Goal: Task Accomplishment & Management: Manage account settings

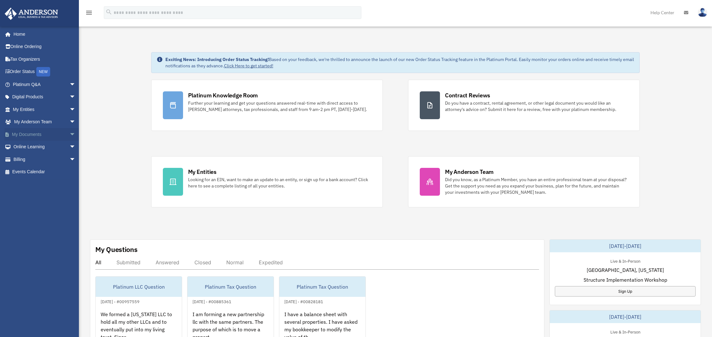
click at [69, 133] on span "arrow_drop_down" at bounding box center [75, 134] width 13 height 13
click at [25, 145] on link "Box" at bounding box center [47, 146] width 76 height 13
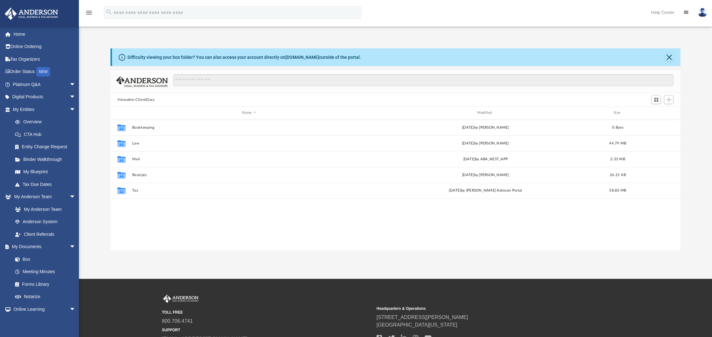
scroll to position [137, 563]
click at [666, 57] on button "Close" at bounding box center [669, 57] width 9 height 9
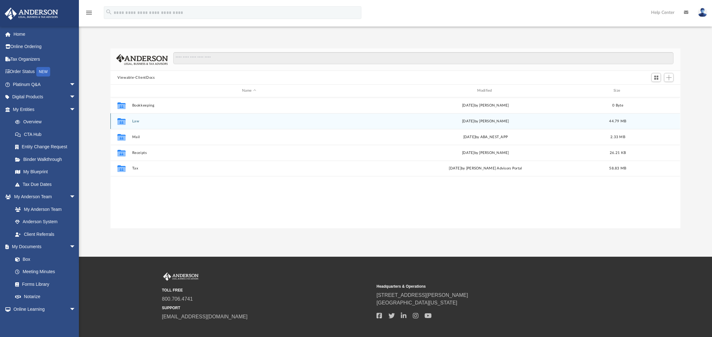
click at [136, 118] on div "Collaborated Folder Law [DATE] by [PERSON_NAME] 44.79 MB" at bounding box center [395, 121] width 570 height 16
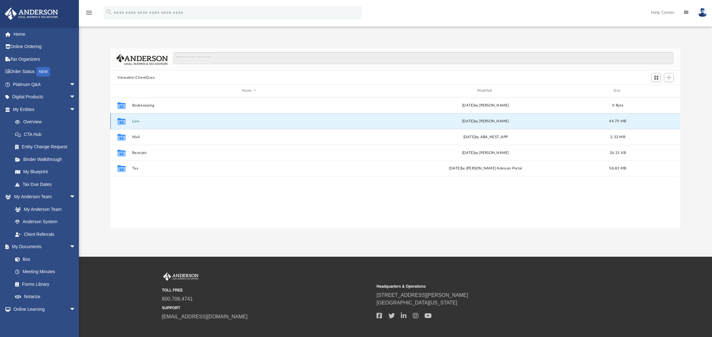
click at [135, 120] on button "Law" at bounding box center [249, 121] width 234 height 4
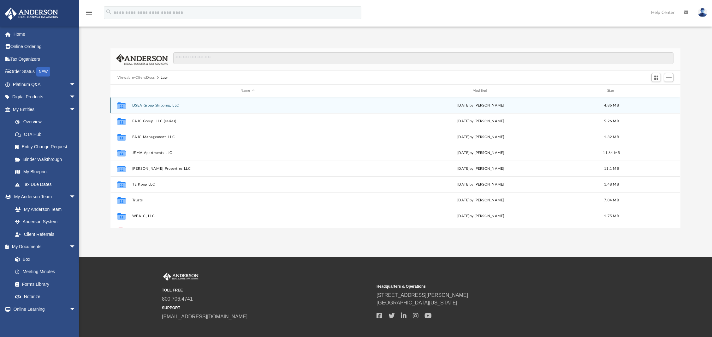
click at [146, 105] on button "DSEA Group Shipping, LLC" at bounding box center [247, 105] width 231 height 4
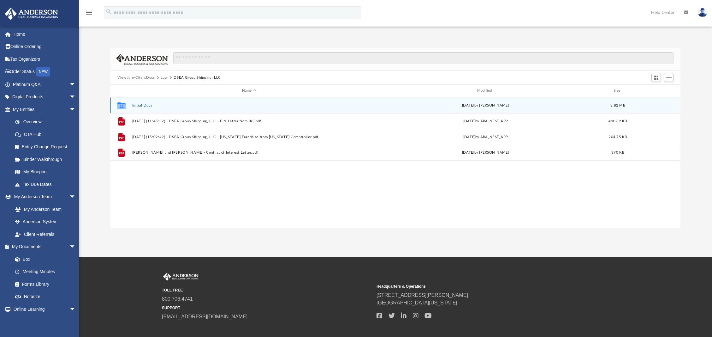
click at [146, 105] on button "Initial Docs" at bounding box center [249, 105] width 234 height 4
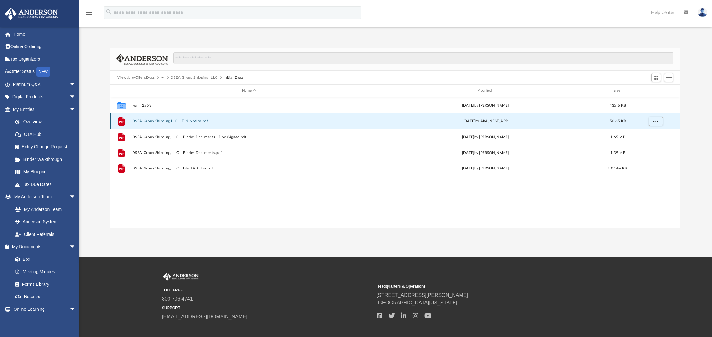
click at [192, 119] on button "DSEA Group Shipping LLC - EIN Notice.pdf" at bounding box center [249, 121] width 234 height 4
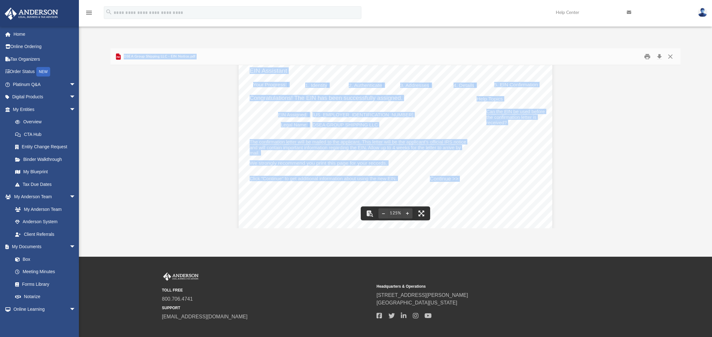
scroll to position [0, 0]
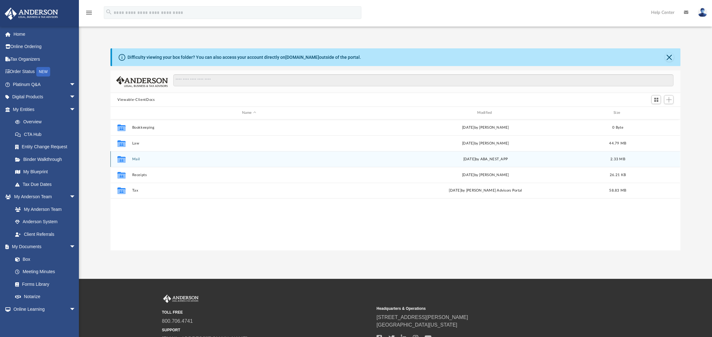
scroll to position [137, 563]
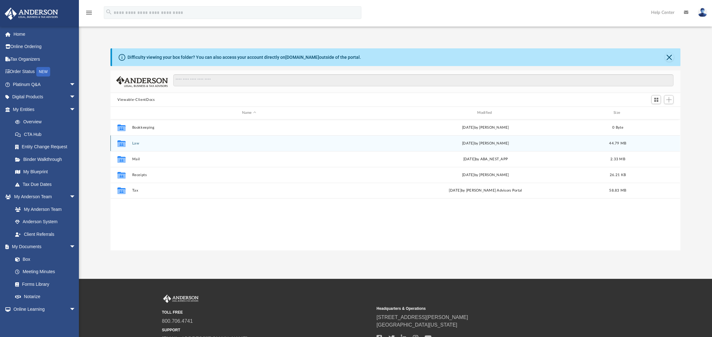
click at [136, 143] on button "Law" at bounding box center [249, 143] width 234 height 4
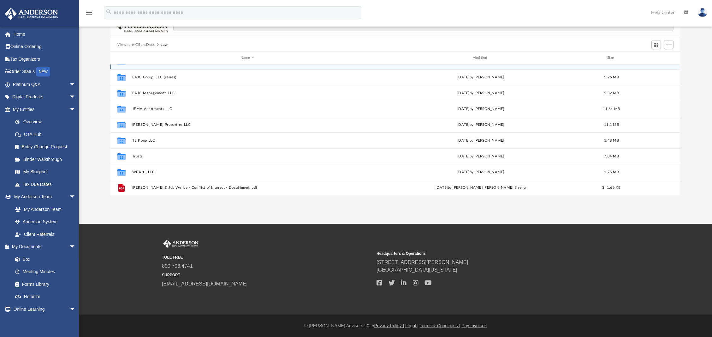
scroll to position [0, 0]
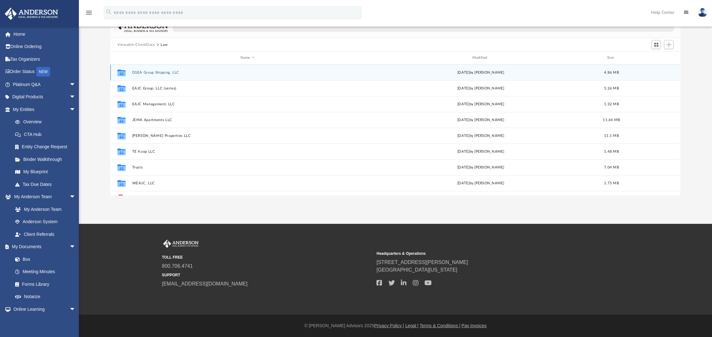
click at [145, 69] on div "Collaborated Folder DSEA Group Shipping, LLC [DATE] by [PERSON_NAME] 4.86 MB" at bounding box center [395, 72] width 570 height 16
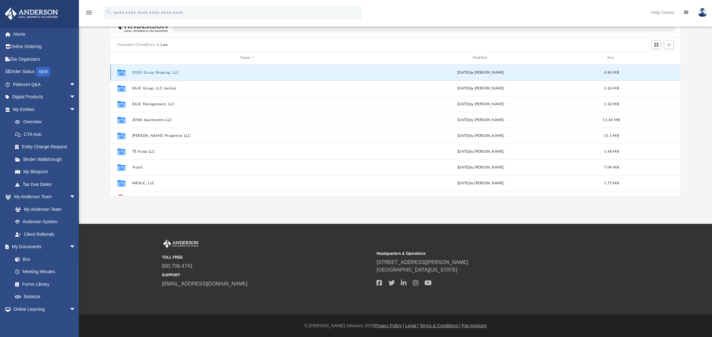
click at [149, 73] on button "DSEA Group Shipping, LLC" at bounding box center [247, 72] width 231 height 4
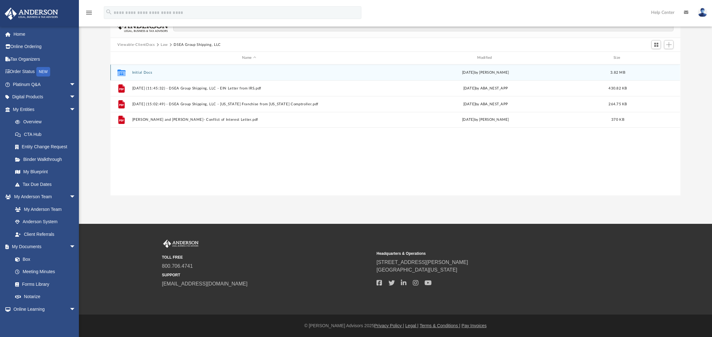
click at [149, 73] on button "Initial Docs" at bounding box center [249, 72] width 234 height 4
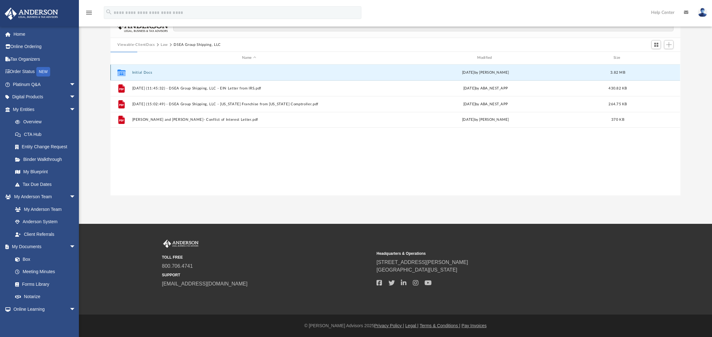
click at [149, 73] on button "Initial Docs" at bounding box center [249, 72] width 234 height 4
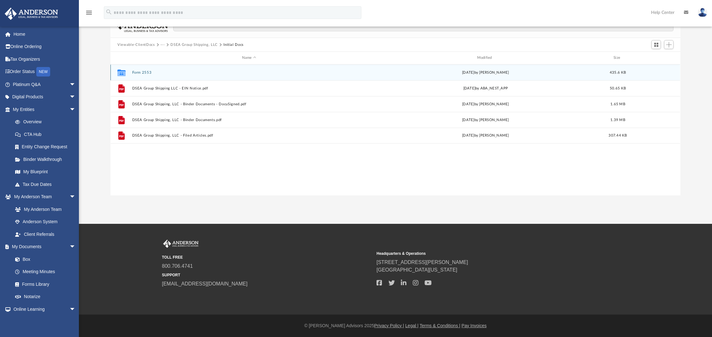
click at [144, 72] on button "Form 2553" at bounding box center [249, 72] width 234 height 4
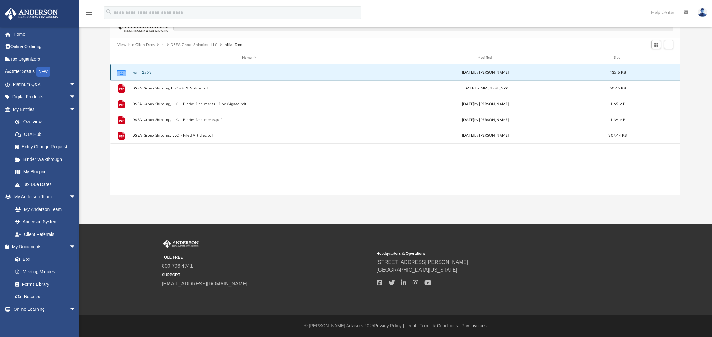
click at [144, 72] on button "Form 2553" at bounding box center [249, 72] width 234 height 4
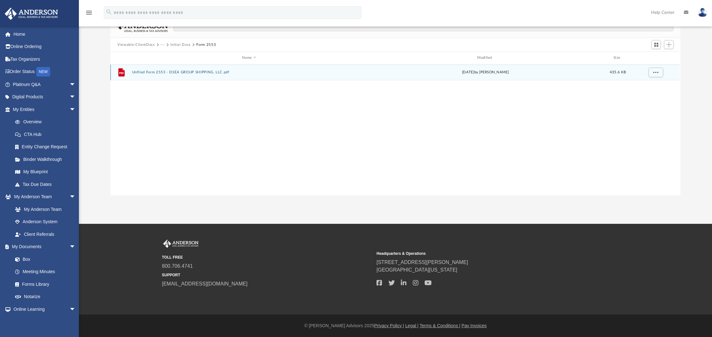
click at [144, 72] on button "Unfiled Form 2553 - DSEA GROUP SHIPPING, LLC.pdf" at bounding box center [249, 72] width 234 height 4
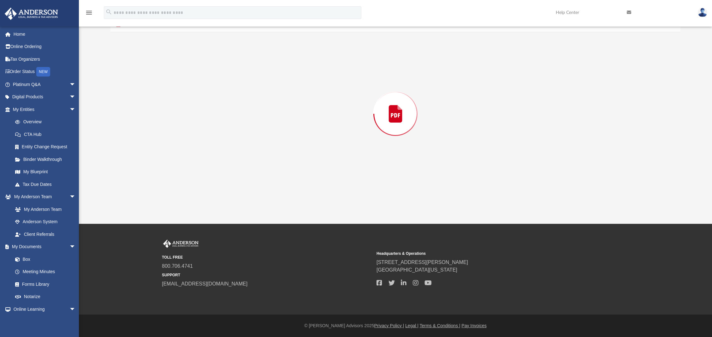
click at [144, 72] on div "Preview" at bounding box center [395, 113] width 570 height 163
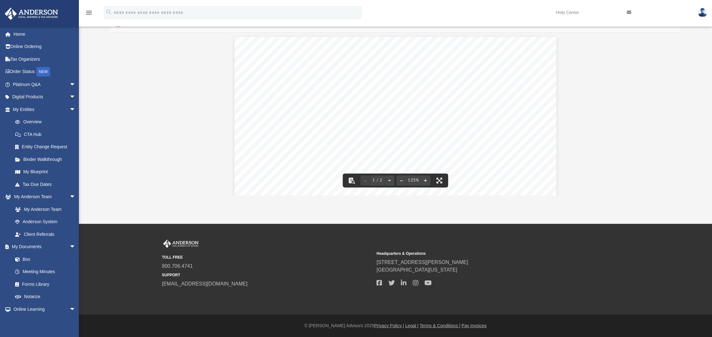
scroll to position [42, 0]
click at [439, 181] on button "File preview" at bounding box center [440, 180] width 14 height 14
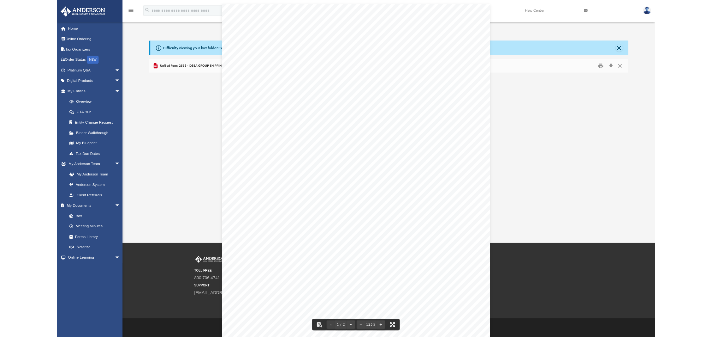
scroll to position [137, 563]
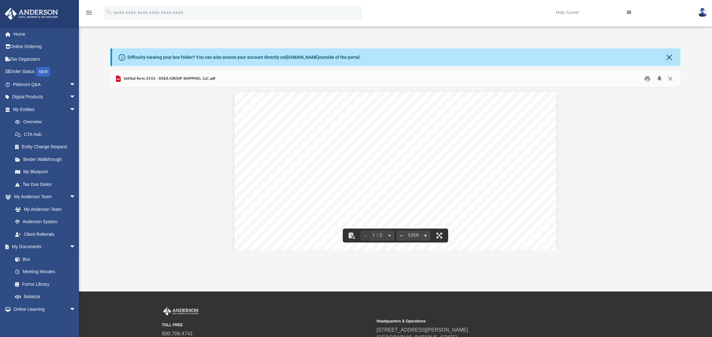
click at [659, 80] on button "Download" at bounding box center [659, 79] width 11 height 10
click at [649, 81] on button "Print" at bounding box center [647, 79] width 13 height 10
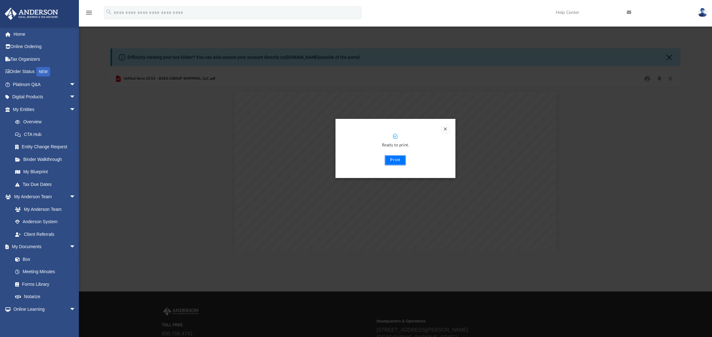
click at [396, 159] on button "Print" at bounding box center [395, 160] width 21 height 10
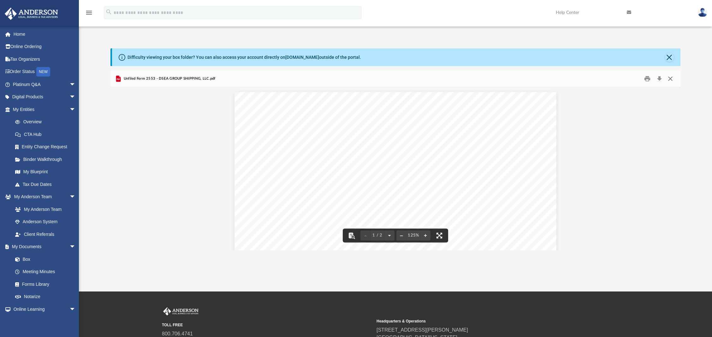
click at [672, 78] on button "Close" at bounding box center [670, 79] width 11 height 10
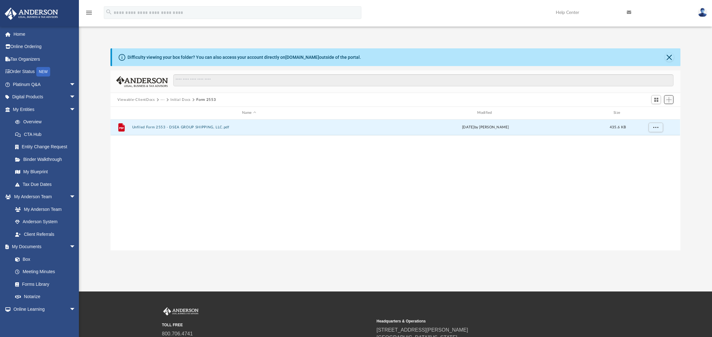
click at [667, 100] on span "Add" at bounding box center [668, 99] width 5 height 5
click at [657, 110] on li "Upload" at bounding box center [660, 112] width 20 height 7
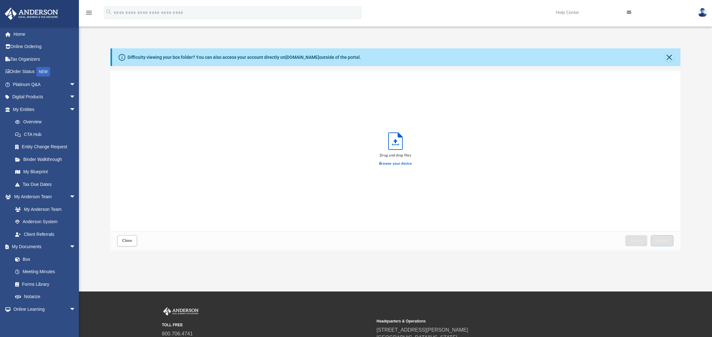
scroll to position [154, 563]
click at [391, 165] on label "Browse your device" at bounding box center [395, 164] width 33 height 6
click at [0, 0] on input "Browse your device" at bounding box center [0, 0] width 0 height 0
click at [163, 76] on span "2553_20251008_0001.pdf" at bounding box center [150, 78] width 46 height 4
click at [663, 237] on button "Upload" at bounding box center [662, 240] width 23 height 11
